Goal: Navigation & Orientation: Find specific page/section

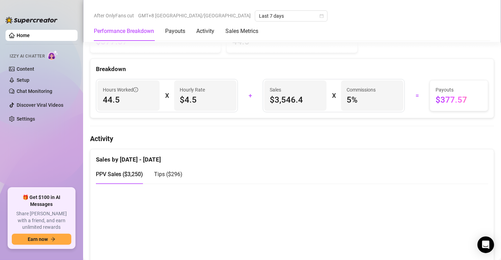
scroll to position [346, 0]
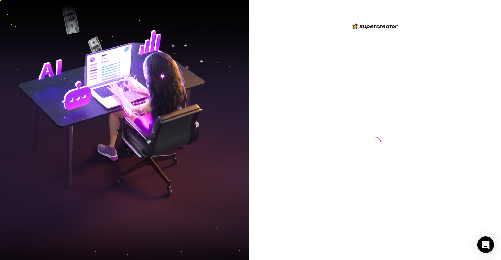
click at [63, 106] on img at bounding box center [124, 130] width 249 height 313
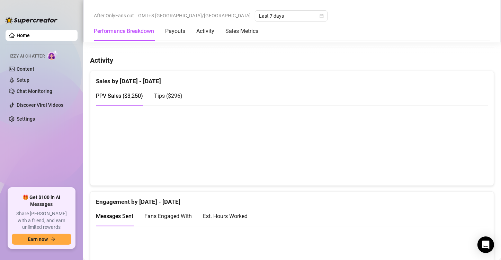
scroll to position [416, 0]
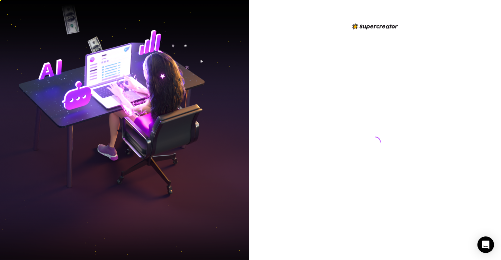
click at [29, 85] on img at bounding box center [124, 130] width 249 height 313
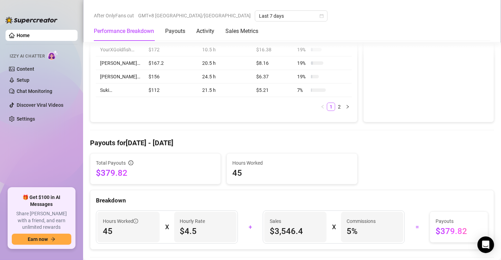
scroll to position [381, 0]
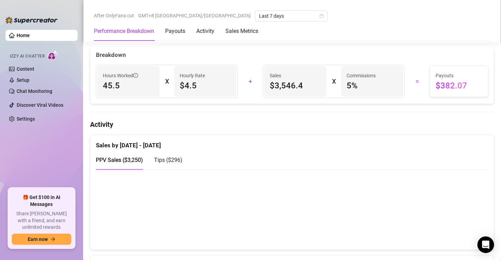
scroll to position [346, 0]
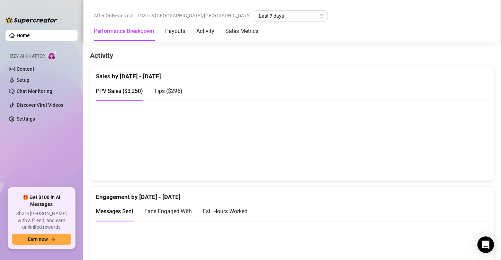
scroll to position [416, 0]
